Goal: Use online tool/utility: Utilize a website feature to perform a specific function

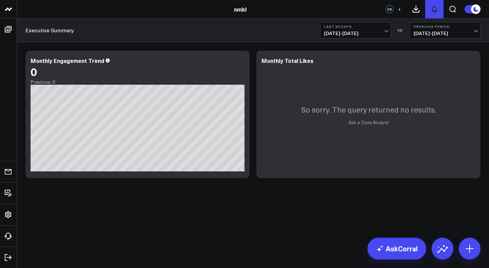
click at [432, 11] on icon at bounding box center [434, 9] width 5 height 6
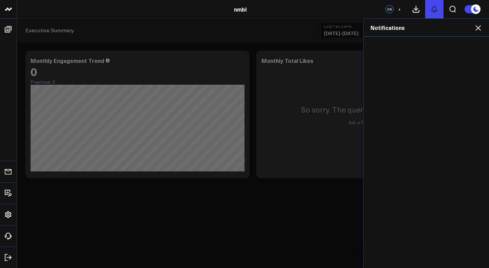
click at [437, 11] on icon at bounding box center [434, 9] width 8 height 8
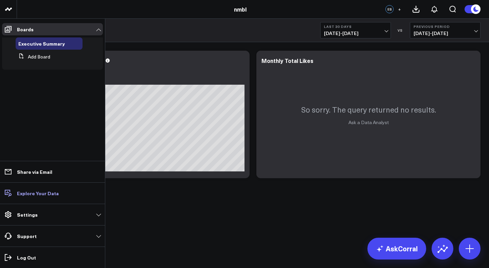
click at [52, 194] on p "Explore Your Data" at bounding box center [38, 192] width 42 height 5
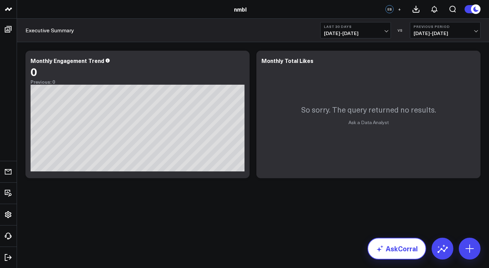
click at [400, 240] on link "AskCorral" at bounding box center [396, 248] width 59 height 22
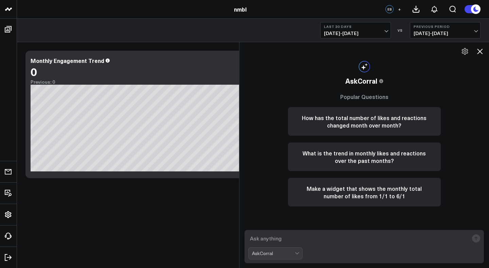
click at [478, 53] on icon at bounding box center [480, 51] width 8 height 8
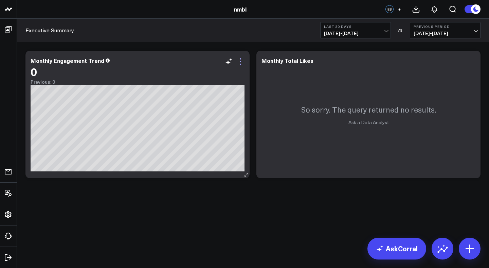
click at [241, 62] on icon at bounding box center [240, 61] width 8 height 8
click at [156, 213] on div "Modify via AI Copy link to widget Ask support Remove Create linked copy Executi…" at bounding box center [253, 132] width 472 height 180
click at [468, 248] on icon at bounding box center [470, 248] width 8 height 8
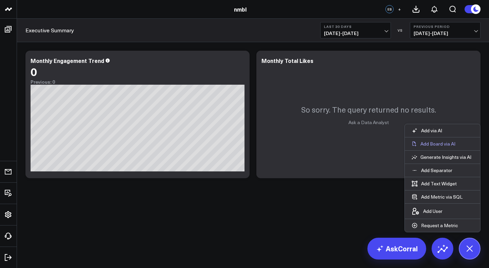
click at [435, 142] on p "Add Board via AI" at bounding box center [437, 144] width 35 height 6
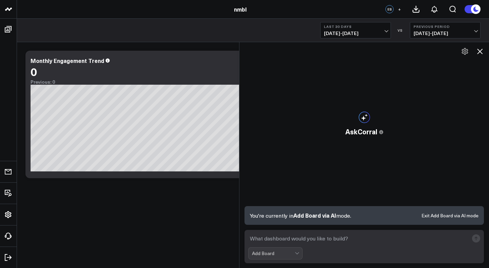
click at [353, 237] on textarea at bounding box center [358, 238] width 220 height 12
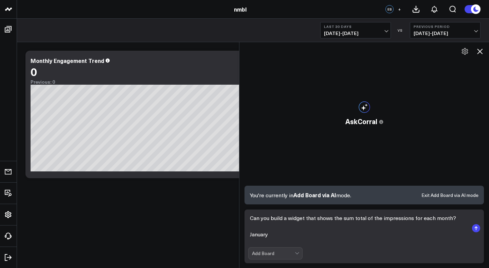
scroll to position [2, 0]
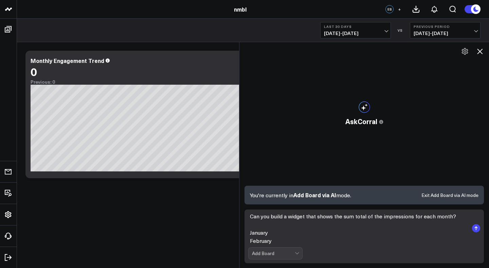
type textarea "Can you build a widget that shows the sum total of the impressions for each mon…"
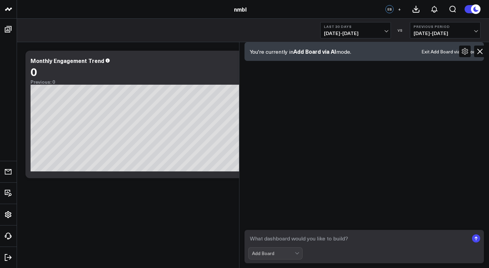
scroll to position [0, 0]
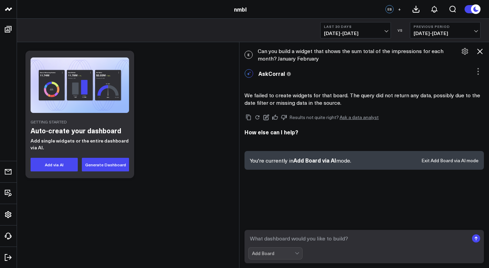
click at [291, 238] on textarea at bounding box center [358, 238] width 220 height 12
click at [331, 237] on textarea "Can you make a widget that shows the total_impressions_sum" at bounding box center [358, 238] width 220 height 12
click at [462, 237] on textarea "Can you make a widget that shows total per month of the the total_impressions_s…" at bounding box center [358, 238] width 220 height 12
type textarea "Can you make a widget that shows total per month of the the total_impressions_s…"
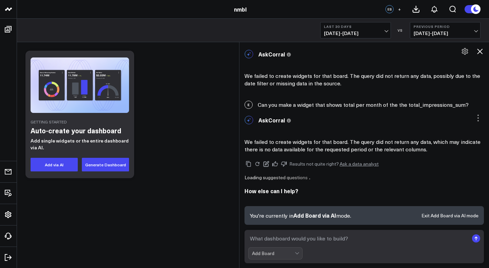
scroll to position [7, 0]
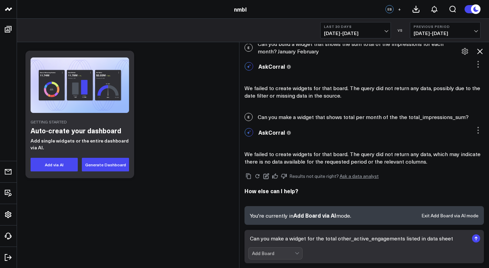
type textarea "Can you make a widget for the total other_active_engagements listed in data she…"
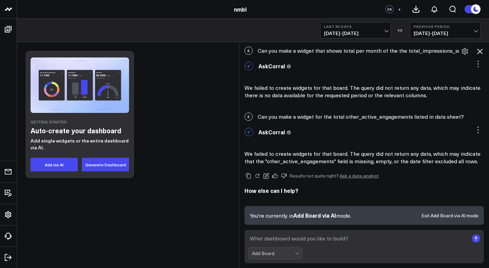
scroll to position [73, 0]
